Goal: Task Accomplishment & Management: Use online tool/utility

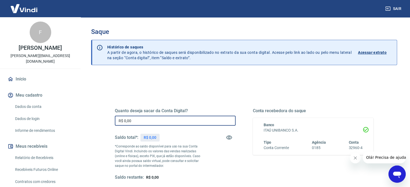
click at [145, 121] on input "R$ 0,00" at bounding box center [175, 121] width 121 height 10
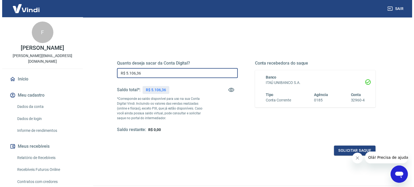
scroll to position [79, 0]
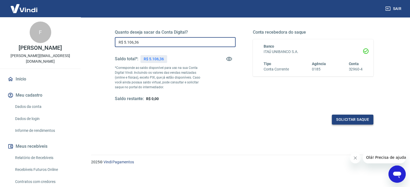
type input "R$ 5.106,36"
click at [353, 118] on button "Solicitar saque" at bounding box center [353, 120] width 42 height 10
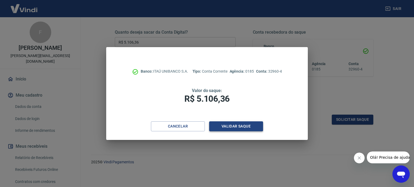
click at [247, 130] on button "Validar saque" at bounding box center [236, 127] width 54 height 10
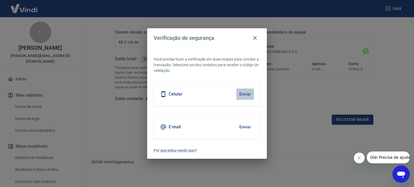
click at [244, 94] on button "Enviar" at bounding box center [246, 94] width 18 height 11
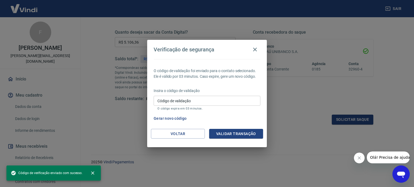
click at [232, 103] on input "Código de validação" at bounding box center [207, 101] width 107 height 10
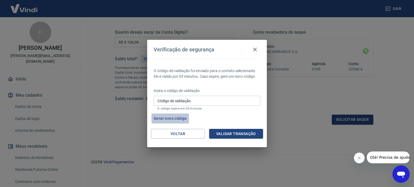
click at [170, 119] on button "Gerar novo código" at bounding box center [170, 119] width 37 height 10
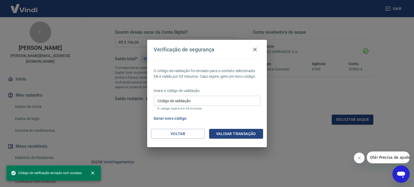
click at [177, 99] on input "Código de validação" at bounding box center [207, 101] width 107 height 10
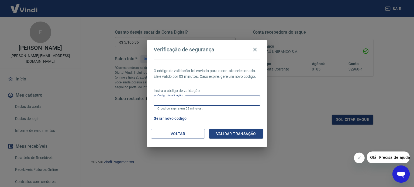
click at [162, 96] on label "Código de validação" at bounding box center [169, 96] width 25 height 4
click at [162, 96] on input "Código de validação" at bounding box center [207, 101] width 107 height 10
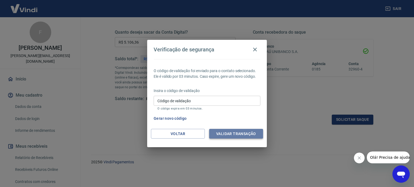
click at [234, 135] on button "Validar transação" at bounding box center [236, 134] width 54 height 10
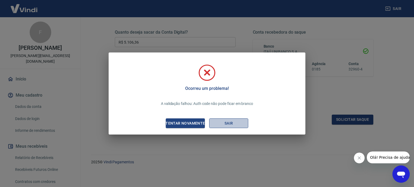
click at [222, 125] on button "Sair" at bounding box center [228, 124] width 39 height 10
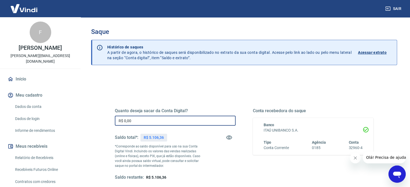
click at [141, 123] on input "R$ 0,00" at bounding box center [175, 121] width 121 height 10
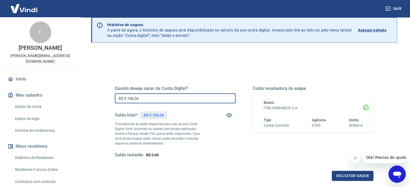
scroll to position [54, 0]
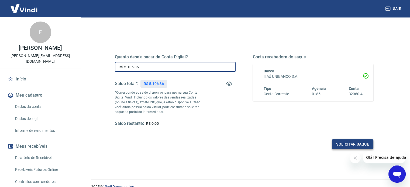
type input "R$ 5.106,36"
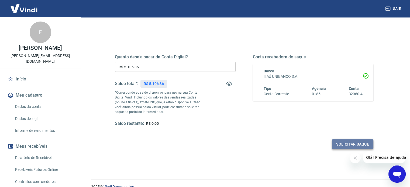
click at [343, 146] on button "Solicitar saque" at bounding box center [353, 145] width 42 height 10
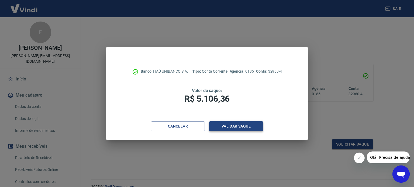
click at [231, 125] on button "Validar saque" at bounding box center [236, 127] width 54 height 10
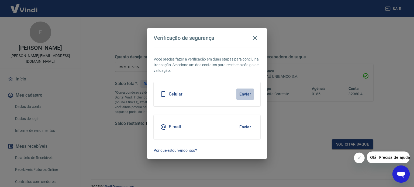
click at [247, 94] on button "Enviar" at bounding box center [246, 94] width 18 height 11
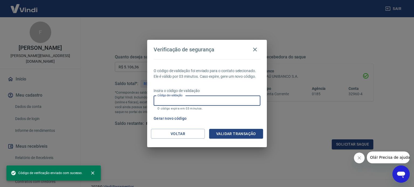
click at [238, 102] on input "Código de validação" at bounding box center [207, 101] width 107 height 10
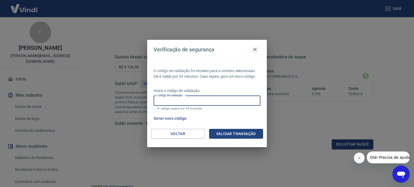
click at [238, 102] on input "Código de validação" at bounding box center [207, 101] width 107 height 10
click at [251, 49] on button "button" at bounding box center [255, 49] width 11 height 11
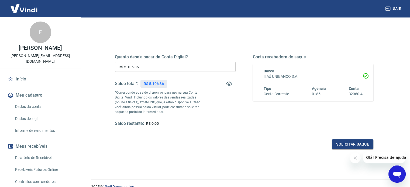
click at [396, 176] on icon "Abrir janela de mensagens" at bounding box center [397, 175] width 8 height 6
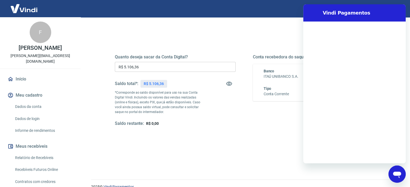
scroll to position [0, 0]
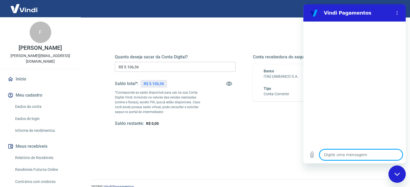
click at [333, 157] on textarea at bounding box center [361, 155] width 83 height 11
type textarea "O"
type textarea "x"
type textarea "Ol"
type textarea "x"
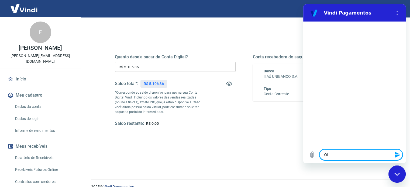
type textarea "Olá"
type textarea "x"
type textarea "Olá,"
type textarea "x"
type textarea "Olá,"
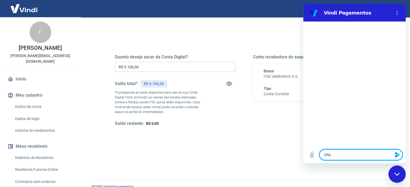
type textarea "x"
type textarea "Olá, b"
type textarea "x"
type textarea "Olá, bo"
type textarea "x"
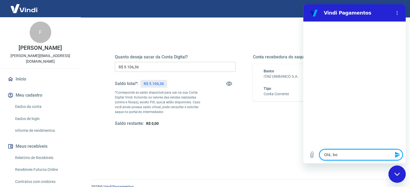
type textarea "Olá, bo"
type textarea "x"
type textarea "Olá, bo"
type textarea "x"
type textarea "Olá, boa"
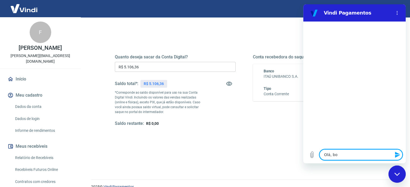
type textarea "x"
type textarea "Olá, boa"
type textarea "x"
type textarea "Olá, boa t"
type textarea "x"
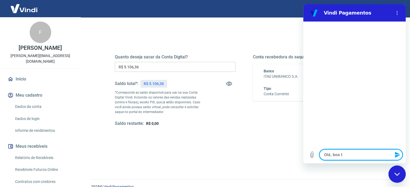
type textarea "Olá, boa ta"
type textarea "x"
type textarea "Olá, boa tar"
type textarea "x"
type textarea "Olá, boa tard"
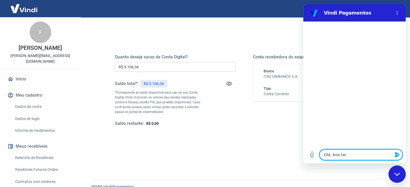
type textarea "x"
type textarea "Olá, boa tarde"
type textarea "x"
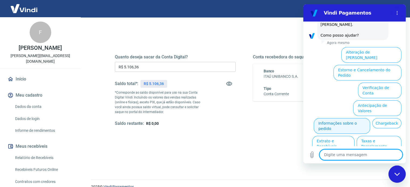
scroll to position [41, 0]
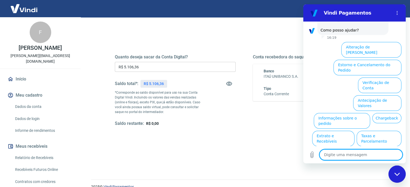
click at [352, 155] on textarea at bounding box center [361, 155] width 83 height 11
click at [371, 78] on button "Verificação de Conta" at bounding box center [379, 86] width 43 height 16
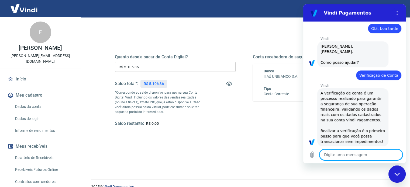
click at [338, 156] on textarea at bounding box center [361, 155] width 83 height 11
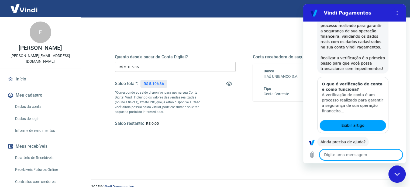
scroll to position [95, 0]
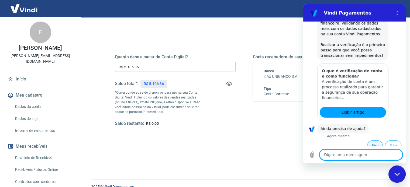
click at [368, 141] on button "Sim" at bounding box center [375, 146] width 16 height 10
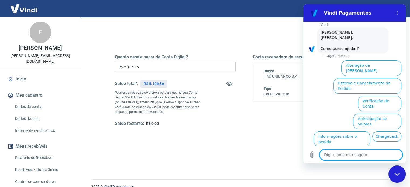
scroll to position [235, 0]
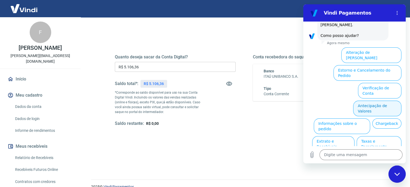
click at [365, 101] on button "Antecipação de Valores" at bounding box center [377, 109] width 48 height 16
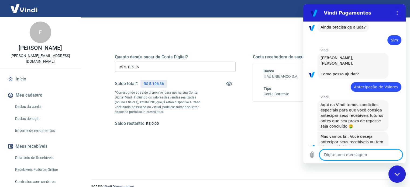
scroll to position [222, 0]
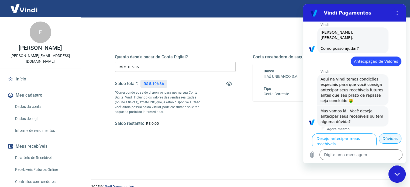
click at [385, 143] on button "Dúvidas" at bounding box center [390, 139] width 23 height 10
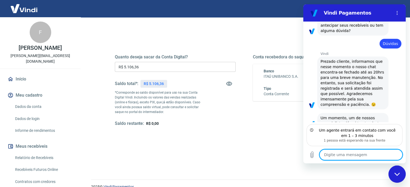
scroll to position [315, 0]
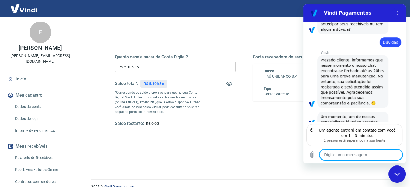
click at [361, 153] on textarea at bounding box center [361, 155] width 83 height 11
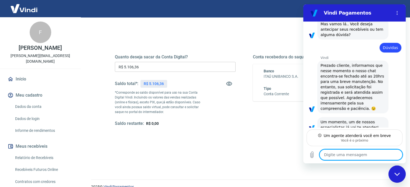
click at [345, 155] on textarea at bounding box center [361, 155] width 83 height 11
type textarea "x"
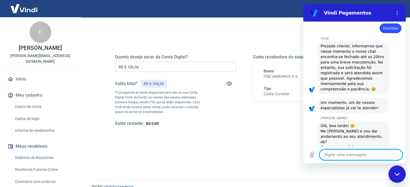
scroll to position [330, 0]
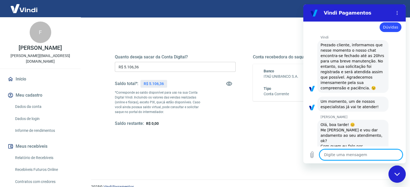
type textarea "O"
type textarea "x"
type textarea "Ol"
type textarea "x"
type textarea "Olá"
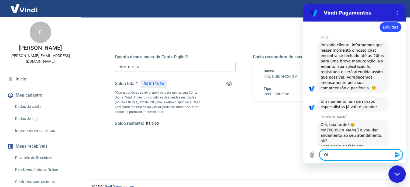
type textarea "x"
type textarea "Olá,"
type textarea "x"
type textarea "Olá,"
type textarea "x"
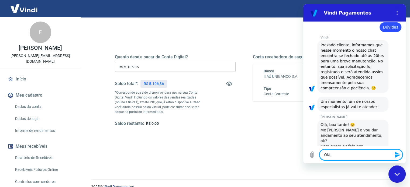
type textarea "Olá, v"
type textarea "x"
type textarea "Olá, vo"
type textarea "x"
type textarea "Olá, voc"
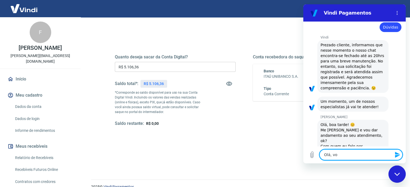
type textarea "x"
type textarea "Olá, você"
type textarea "x"
type textarea "Olá, você"
type textarea "x"
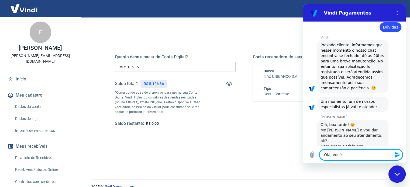
type textarea "Olá, você f"
type textarea "x"
type textarea "Olá, você fa"
type textarea "x"
type textarea "Olá, você fal"
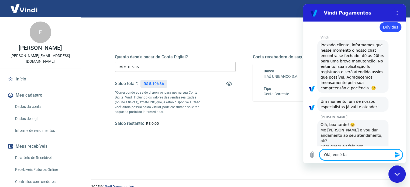
type textarea "x"
type textarea "Olá, você fala"
type textarea "x"
type textarea "Olá, você fala"
type textarea "x"
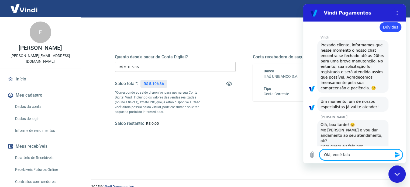
type textarea "Olá, você fala c"
type textarea "x"
type textarea "Olá, você fala co"
type textarea "x"
type textarea "Olá, você fala com"
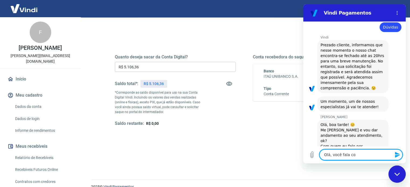
type textarea "x"
type textarea "Olá, você fala com"
type textarea "x"
type textarea "Olá, você fala com a"
type textarea "x"
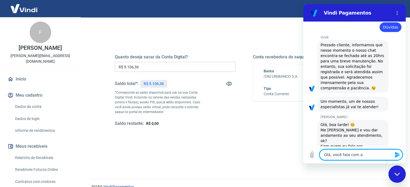
type textarea "Olá, você fala com a"
type textarea "x"
type textarea "Olá, você fala com a F"
type textarea "x"
type textarea "Olá, você fala com a Fr"
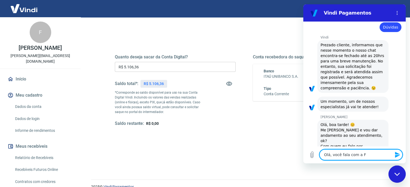
type textarea "x"
type textarea "Olá, você fala com a Fra"
type textarea "x"
type textarea "Olá, você fala com a Fran"
type textarea "x"
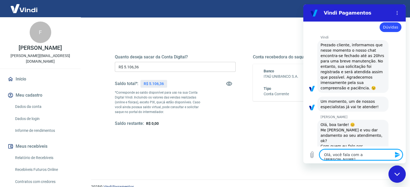
type textarea "Olá, você fala com a Frans"
type textarea "x"
type textarea "Olá, você fala com a Fran"
type textarea "x"
type textarea "Olá, você fala com a Franc"
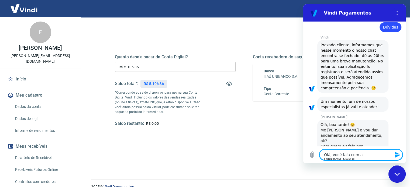
type textarea "x"
type textarea "Olá, você fala com a Franci"
type textarea "x"
type textarea "Olá, você fala com a Francis"
type textarea "x"
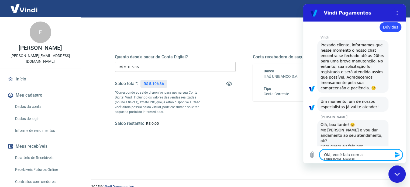
type textarea "Olá, você fala com a Francisn"
type textarea "x"
type textarea "Olá, você fala com a Francisne"
type textarea "x"
type textarea "Olá, você fala com a Francisnei"
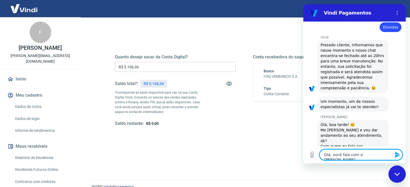
type textarea "x"
type textarea "Olá, você fala com a Francisneid"
type textarea "x"
type textarea "Olá, você fala com a Francisneide"
type textarea "x"
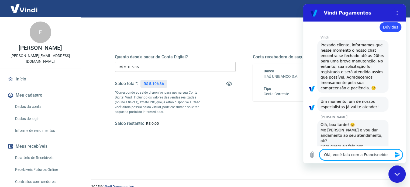
type textarea "Olá, você fala com a Francisneide"
type textarea "x"
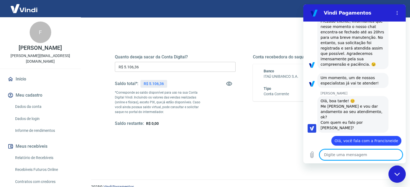
scroll to position [353, 0]
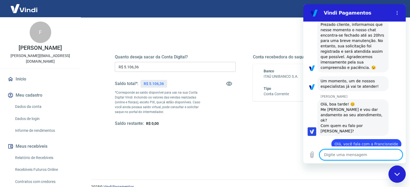
type textarea "x"
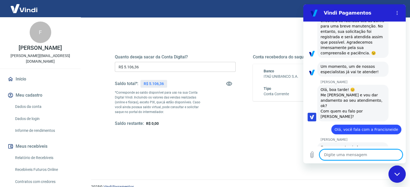
scroll to position [366, 0]
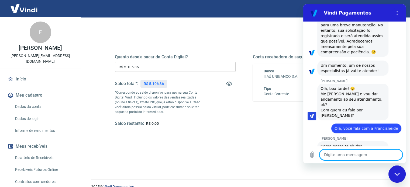
type textarea "E"
type textarea "x"
type textarea "ES"
type textarea "x"
type textarea "ESt"
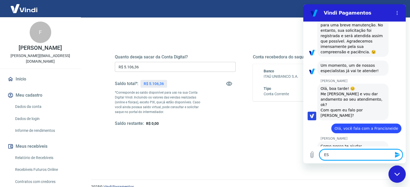
type textarea "x"
type textarea "ESto"
type textarea "x"
type textarea "EStou"
type textarea "x"
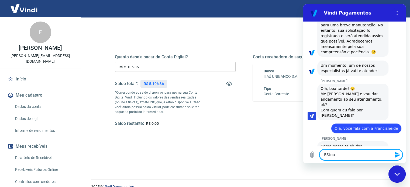
type textarea "EStou"
type textarea "x"
type textarea "EStou t"
type textarea "x"
type textarea "EStou te"
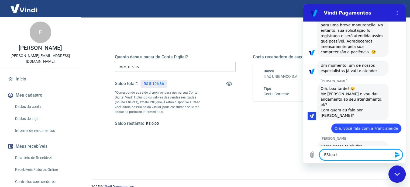
type textarea "x"
type textarea "EStou ten"
type textarea "x"
type textarea "EStou tent"
type textarea "x"
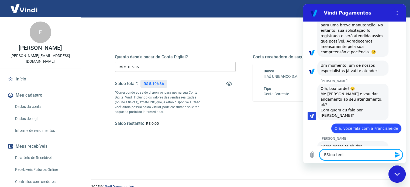
type textarea "EStou tenta"
type textarea "x"
type textarea "EStou tentad"
type textarea "x"
type textarea "EStou tenta"
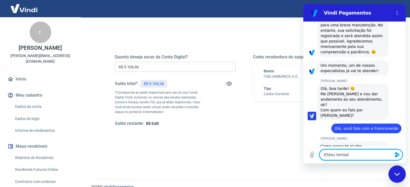
type textarea "x"
type textarea "EStou tentan"
type textarea "x"
type textarea "EStou tentand"
type textarea "x"
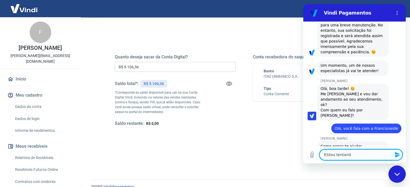
type textarea "EStou tentando"
type textarea "x"
type textarea "EStou tentando"
type textarea "x"
type textarea "EStou tentando r"
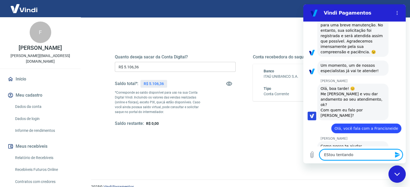
type textarea "x"
type textarea "EStou tentando re"
type textarea "x"
type textarea "EStou tentando res"
type textarea "x"
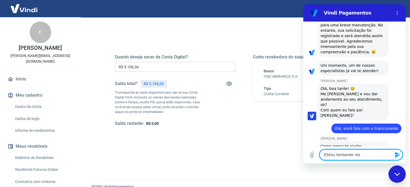
type textarea "EStou tentando resg"
type textarea "x"
type textarea "EStou tentando resga"
type textarea "x"
type textarea "EStou tentando resgat"
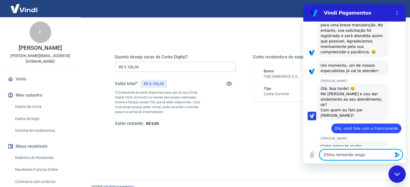
type textarea "x"
type textarea "EStou tentando resgata"
type textarea "x"
type textarea "EStou tentando resgatar"
type textarea "x"
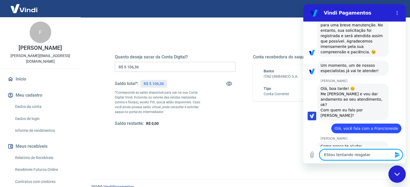
type textarea "EStou tentando resgatar"
type textarea "x"
type textarea "EStou tentando resgatar o"
type textarea "x"
type textarea "EStou tentando resgatar o"
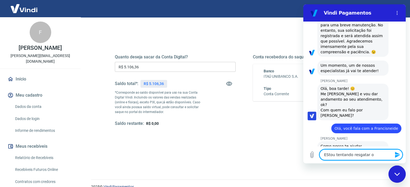
type textarea "x"
type textarea "EStou tentando resgatar o v"
type textarea "x"
type textarea "EStou tentando resgatar o va"
type textarea "x"
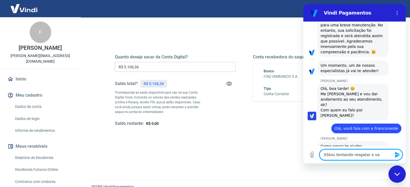
type textarea "EStou tentando resgatar o val"
type textarea "x"
type textarea "EStou tentando resgatar o valo"
type textarea "x"
type textarea "EStou tentando resgatar o valor"
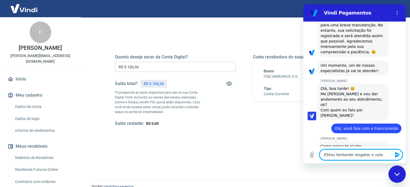
type textarea "x"
type textarea "EStou tentando resgatar o valor"
type textarea "x"
type textarea "EStou tentando resgatar o valor d"
type textarea "x"
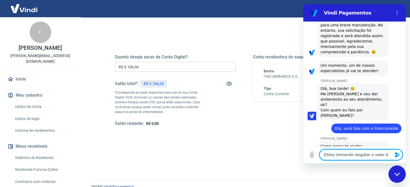
type textarea "EStou tentando resgatar o valor da"
type textarea "x"
type textarea "EStou tentando resgatar o valor da"
type textarea "x"
type textarea "EStou tentando resgatar o valor da p"
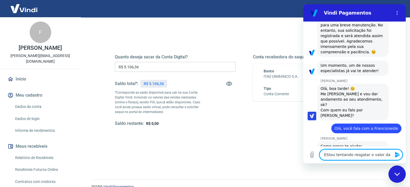
type textarea "x"
type textarea "EStou tentando resgatar o valor da pl"
type textarea "x"
type textarea "EStou tentando resgatar o valor da pla"
type textarea "x"
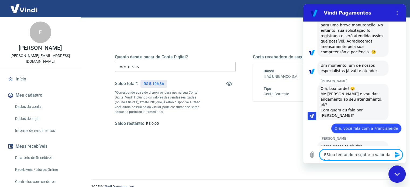
type textarea "EStou tentando resgatar o valor da plat"
type textarea "x"
type textarea "EStou tentando resgatar o valor da plata"
type textarea "x"
type textarea "EStou tentando resgatar o valor da plataf"
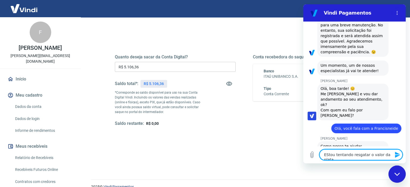
type textarea "x"
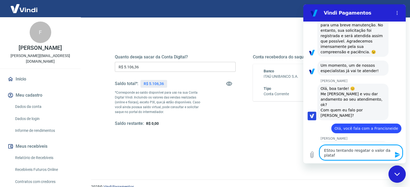
type textarea "EStou tentando resgatar o valor da platafo"
type textarea "x"
type textarea "EStou tentando resgatar o valor da platafor"
type textarea "x"
type textarea "EStou tentando resgatar o valor da plataform"
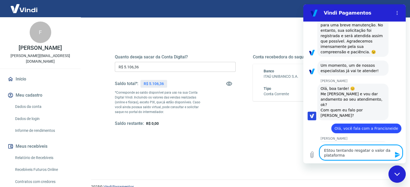
click at [328, 151] on textarea "EStou tentando resgatar o valor da plataforma" at bounding box center [361, 152] width 83 height 15
click at [342, 156] on textarea "Estou tentando resgatar o valor da plataforma" at bounding box center [361, 152] width 83 height 15
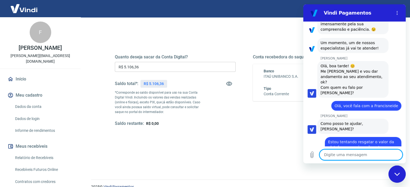
scroll to position [390, 0]
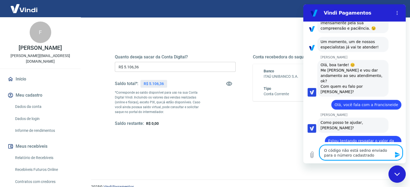
click at [363, 151] on textarea "O código não está sedno enviado para o número cadastrado" at bounding box center [361, 152] width 83 height 15
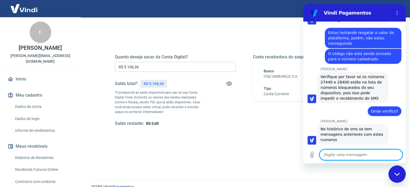
scroll to position [499, 0]
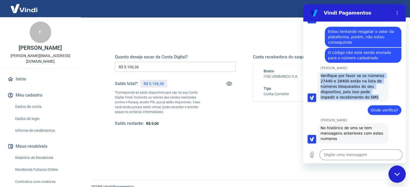
drag, startPoint x: 321, startPoint y: 58, endPoint x: 366, endPoint y: 85, distance: 53.1
click at [366, 85] on div "Andrezza Torres diz: Verifique por favor se os números 27440 e 28400 estão na l…" at bounding box center [352, 86] width 71 height 31
copy span "Verifique por favor se os números 27440 e 28400 estão na lista de números bloqu…"
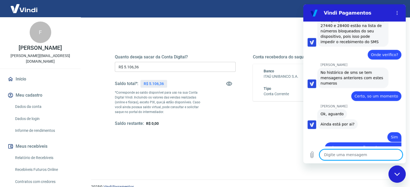
scroll to position [556, 0]
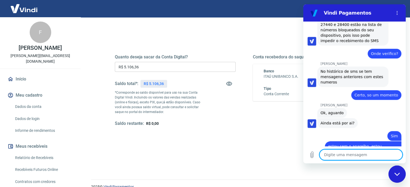
click at [339, 155] on textarea at bounding box center [361, 155] width 83 height 11
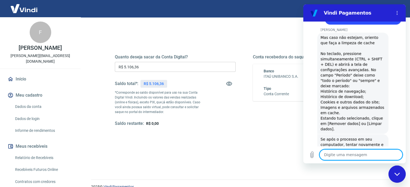
scroll to position [760, 0]
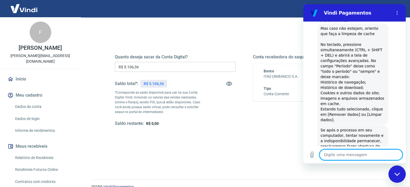
click at [344, 155] on textarea at bounding box center [361, 155] width 83 height 11
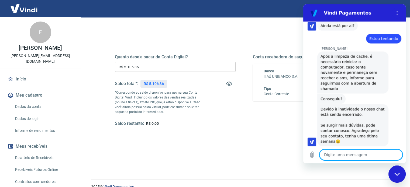
scroll to position [941, 0]
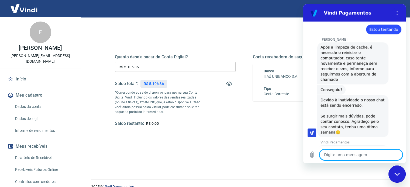
click at [394, 171] on div "Fechar janela de mensagens" at bounding box center [397, 174] width 16 height 16
